Goal: Transaction & Acquisition: Subscribe to service/newsletter

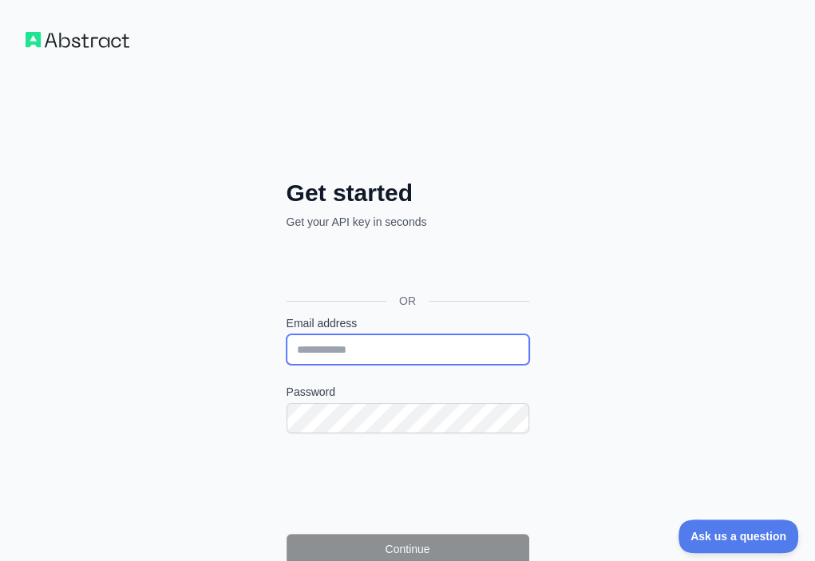
click at [287, 334] on input "Email address" at bounding box center [408, 349] width 243 height 30
paste input "**********"
type input "**********"
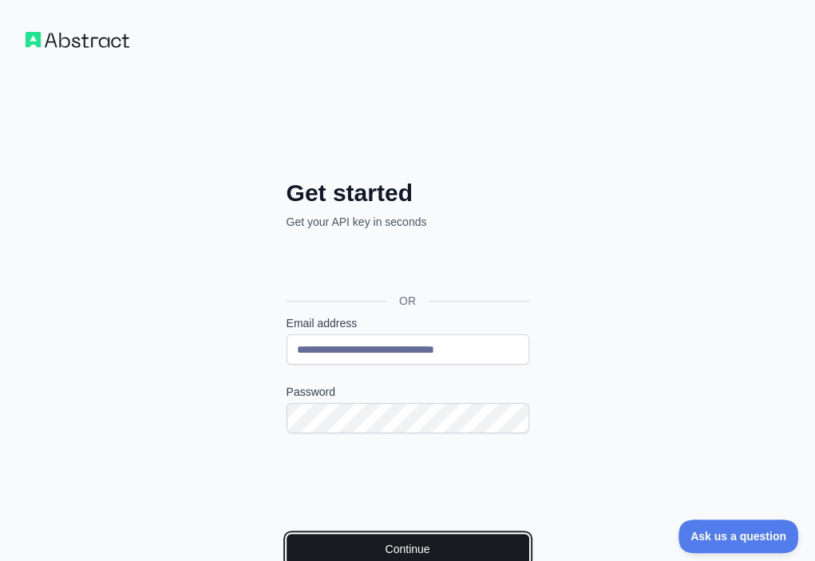
click at [287, 534] on button "Continue" at bounding box center [408, 549] width 243 height 30
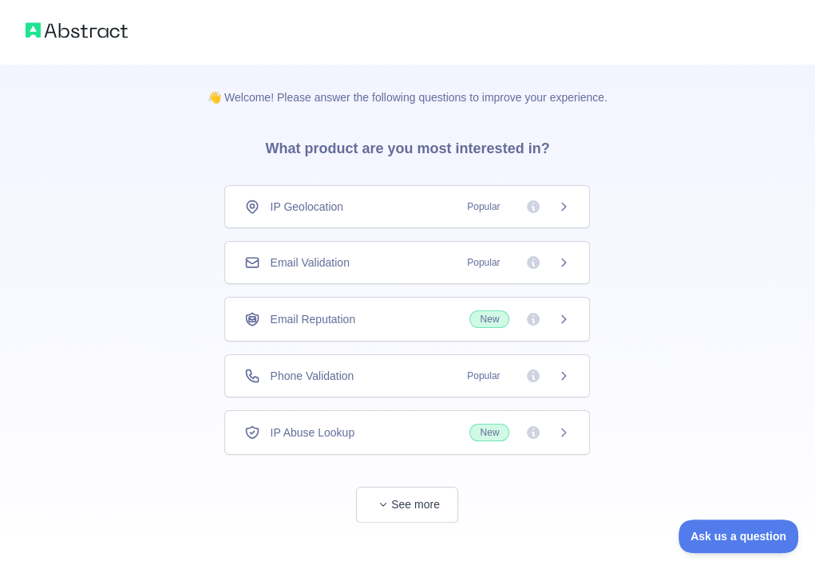
click at [424, 266] on div "Email Validation Popular" at bounding box center [407, 263] width 326 height 16
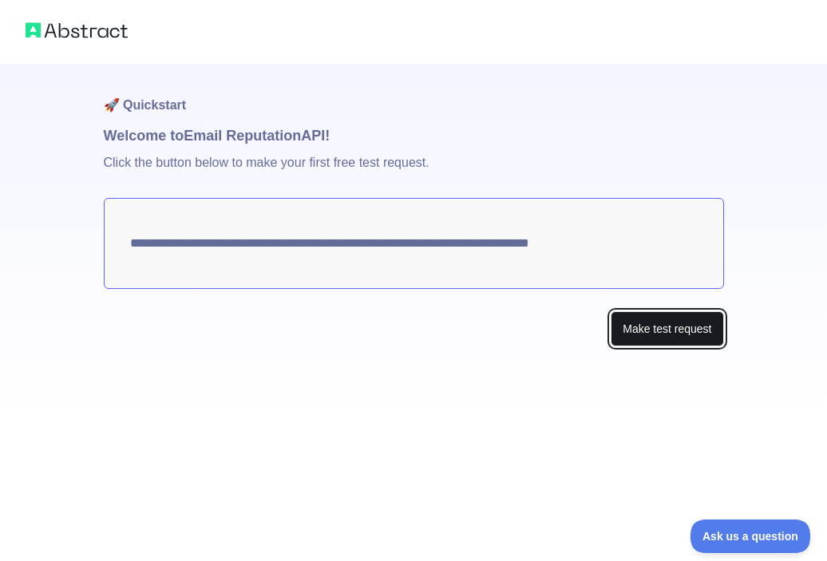
click at [664, 323] on button "Make test request" at bounding box center [667, 329] width 113 height 36
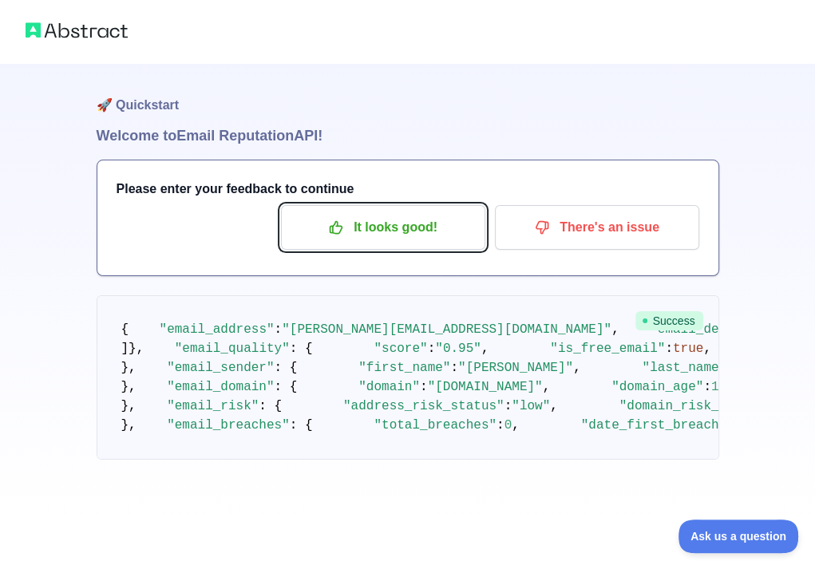
click at [391, 235] on p "It looks good!" at bounding box center [383, 227] width 180 height 27
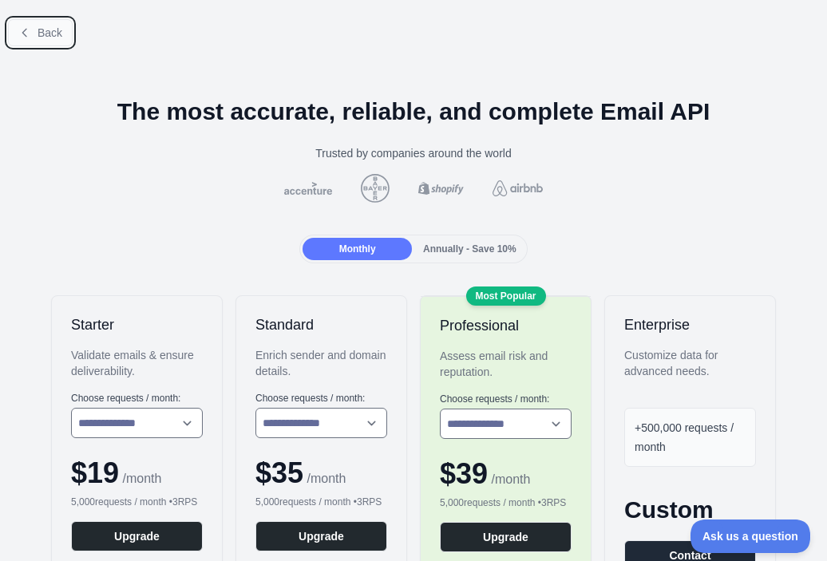
click at [57, 33] on span "Back" at bounding box center [50, 32] width 25 height 13
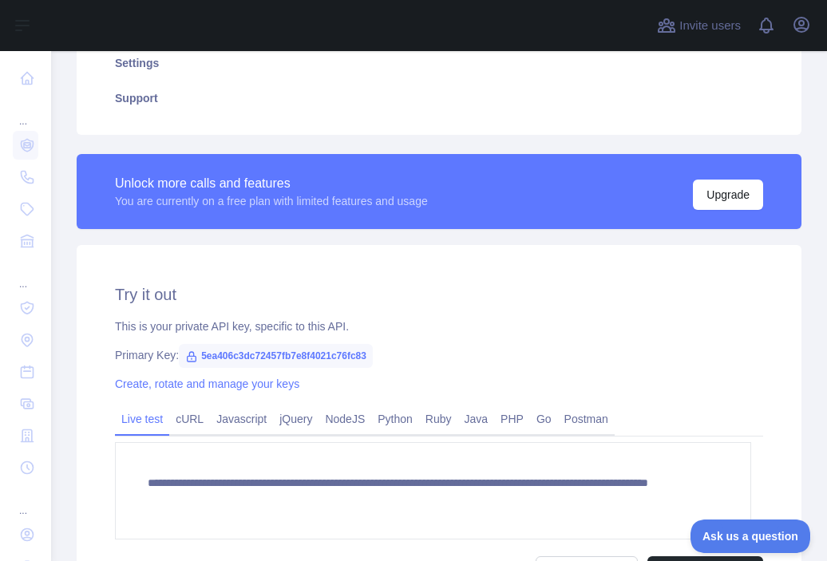
scroll to position [383, 0]
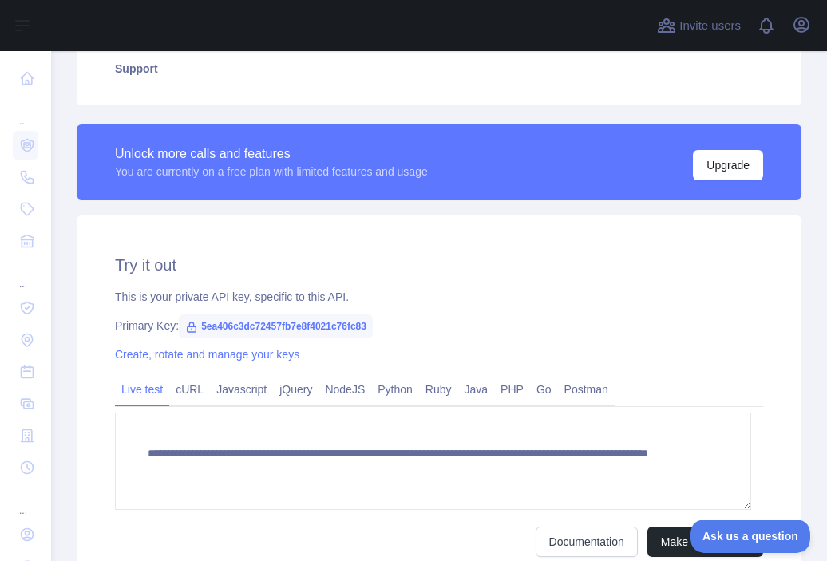
click at [345, 323] on span "5ea406c3dc72457fb7e8f4021c76fc83" at bounding box center [276, 327] width 194 height 24
copy span "5ea406c3dc72457fb7e8f4021c76fc83"
